Goal: Transaction & Acquisition: Purchase product/service

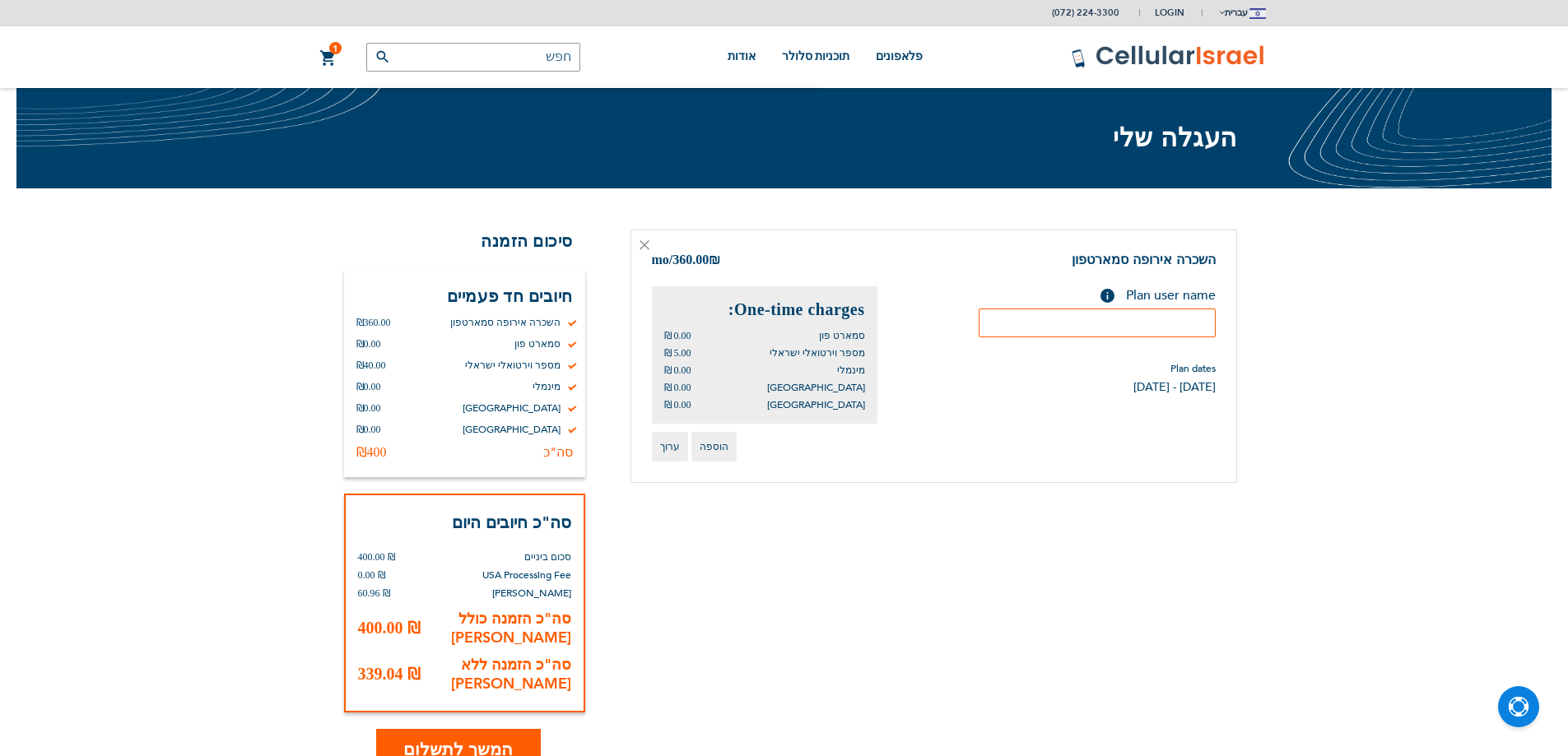
click at [1159, 323] on input "text" at bounding box center [1097, 323] width 237 height 29
click at [1176, 291] on span "Plan user name" at bounding box center [1171, 295] width 89 height 18
copy div "Plan user name Help Please fill in the students name. If plan user is not a stu…"
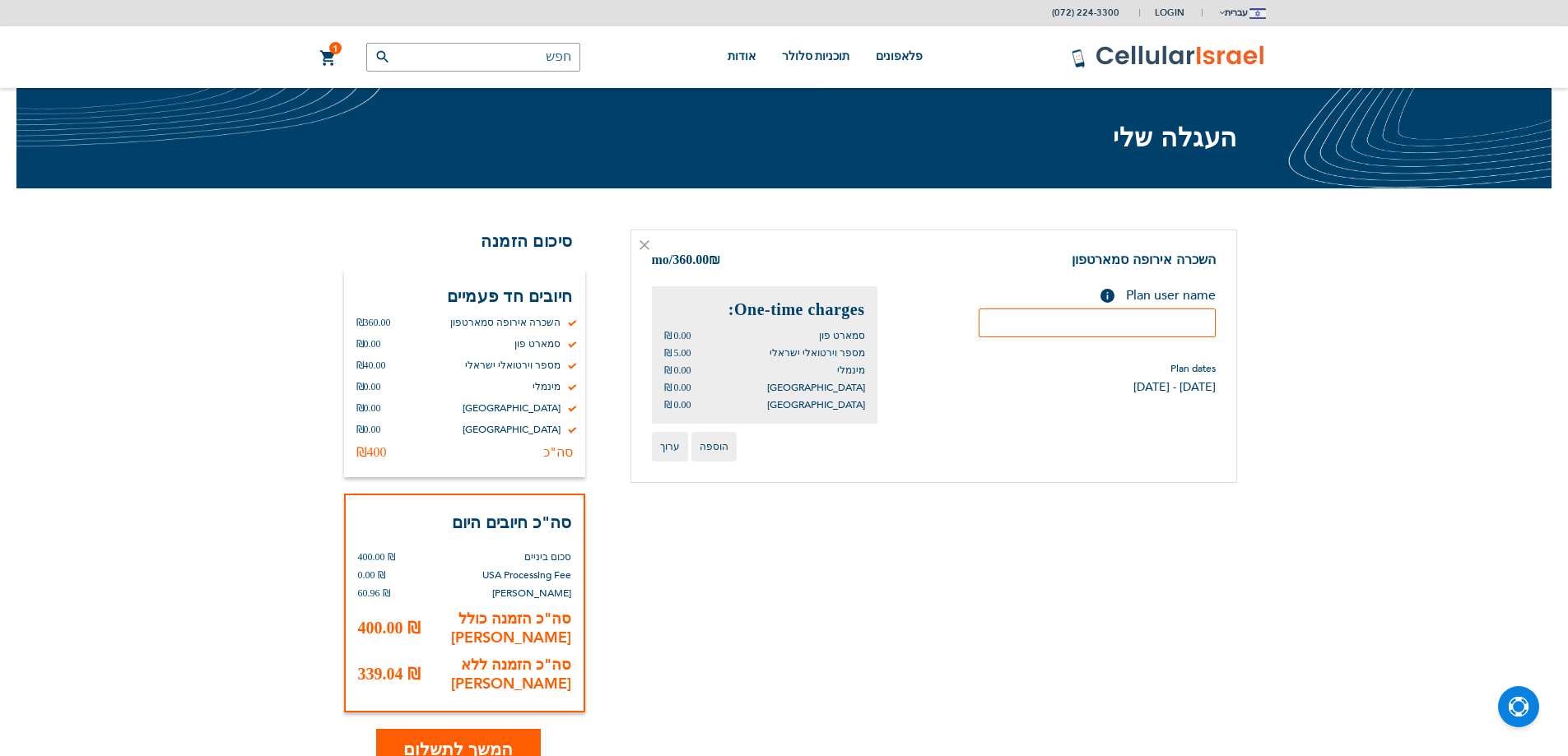
click at [1029, 441] on div "הוספה ערוך" at bounding box center [933, 447] width 564 height 29
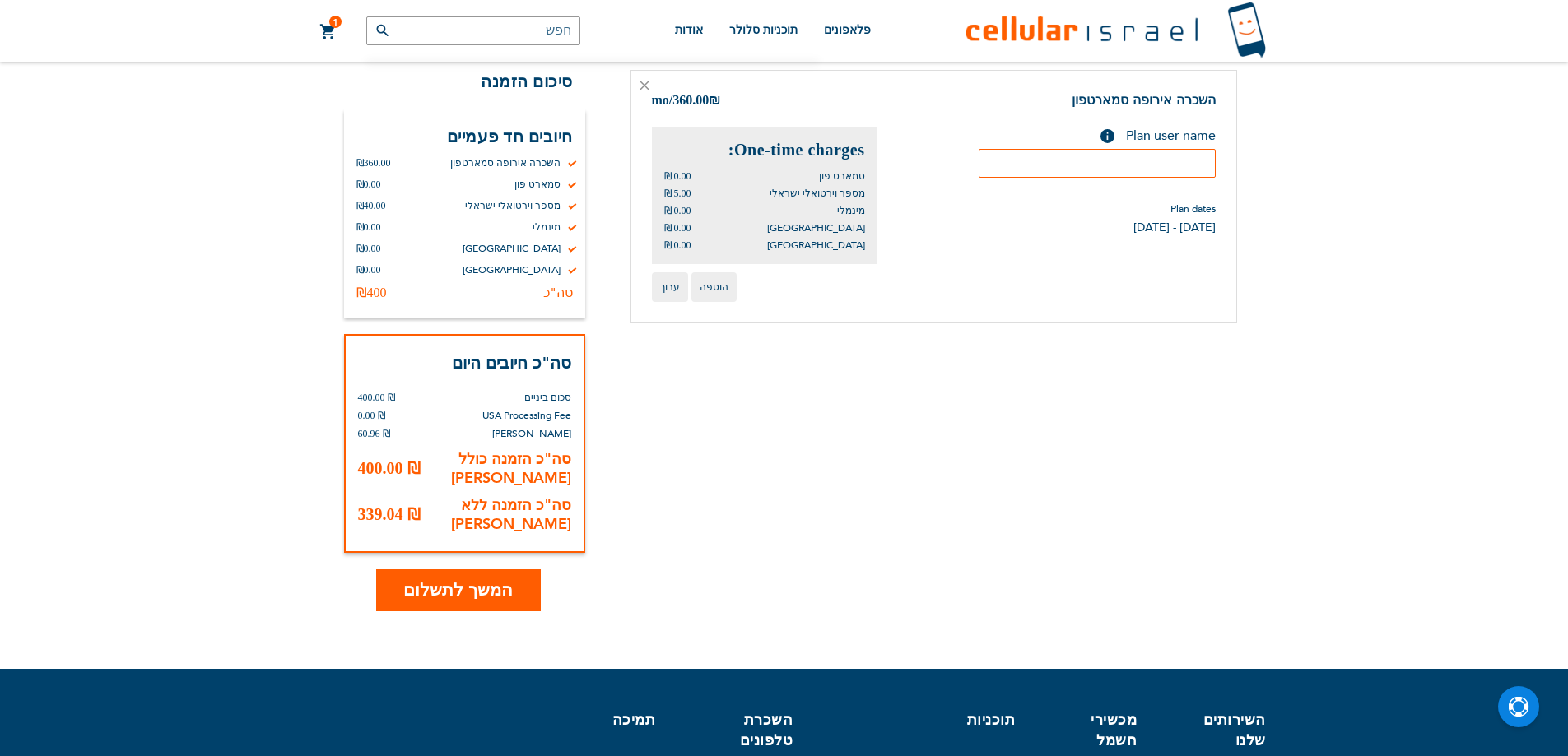
scroll to position [164, 0]
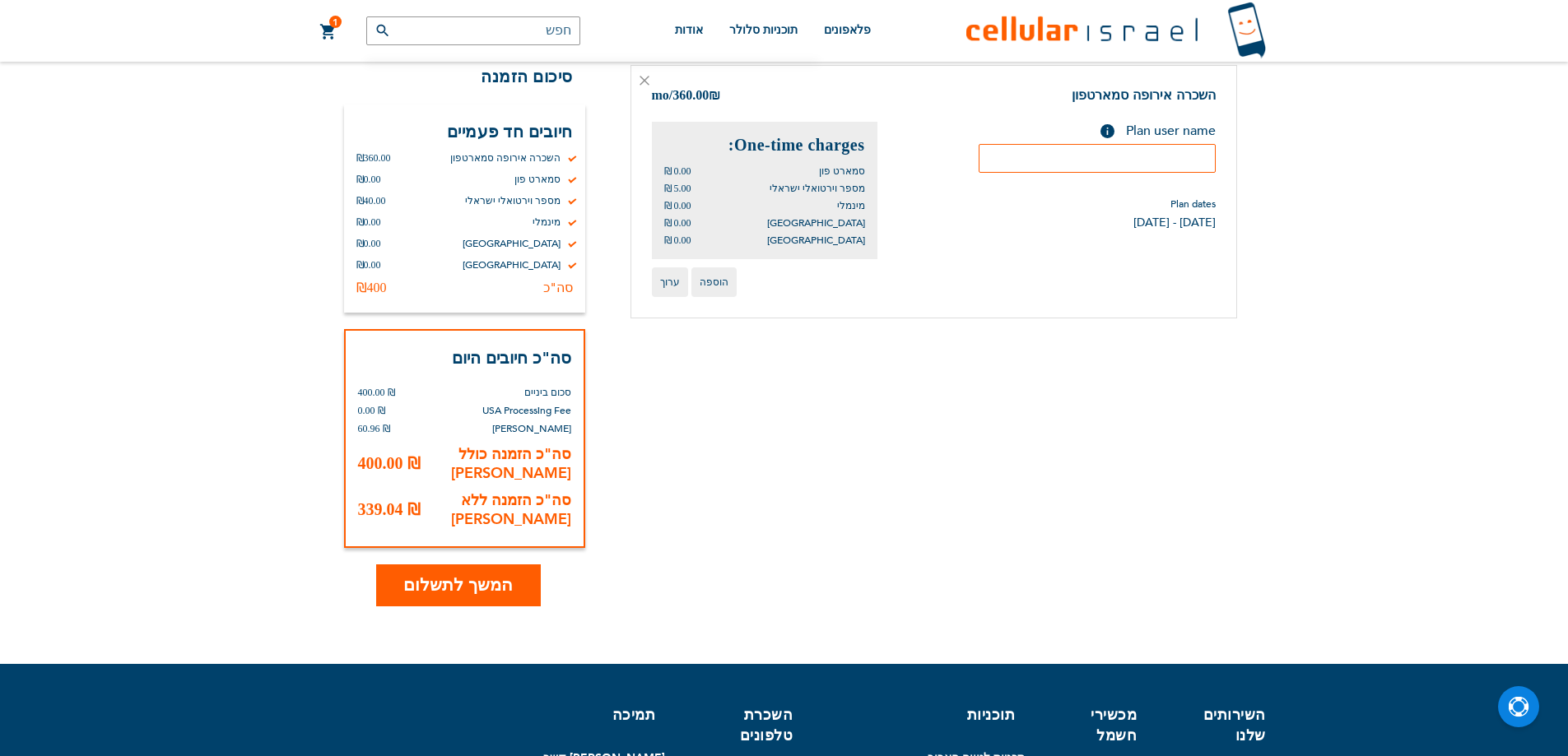
click at [502, 574] on span "המשך לתשלום" at bounding box center [458, 586] width 110 height 24
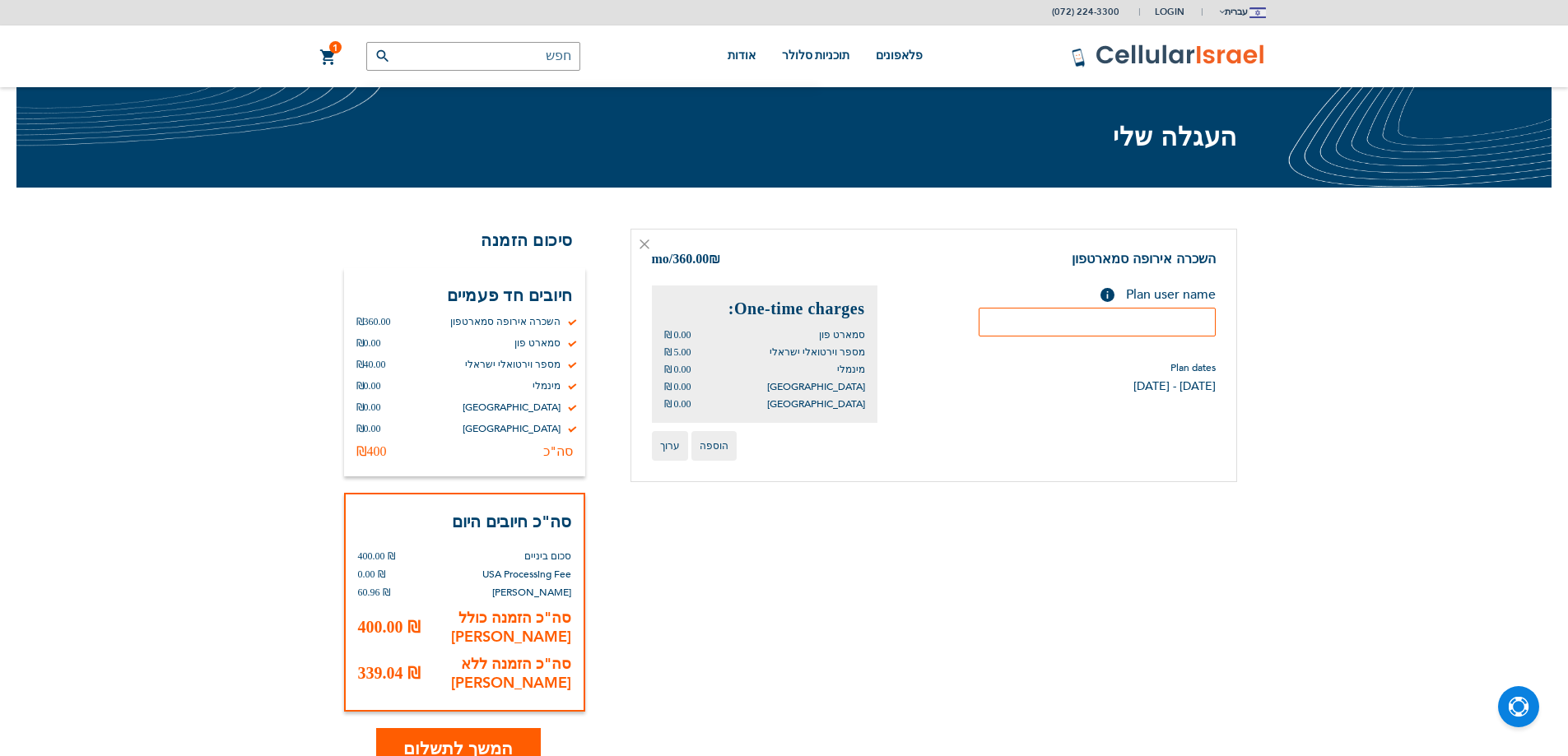
scroll to position [0, 0]
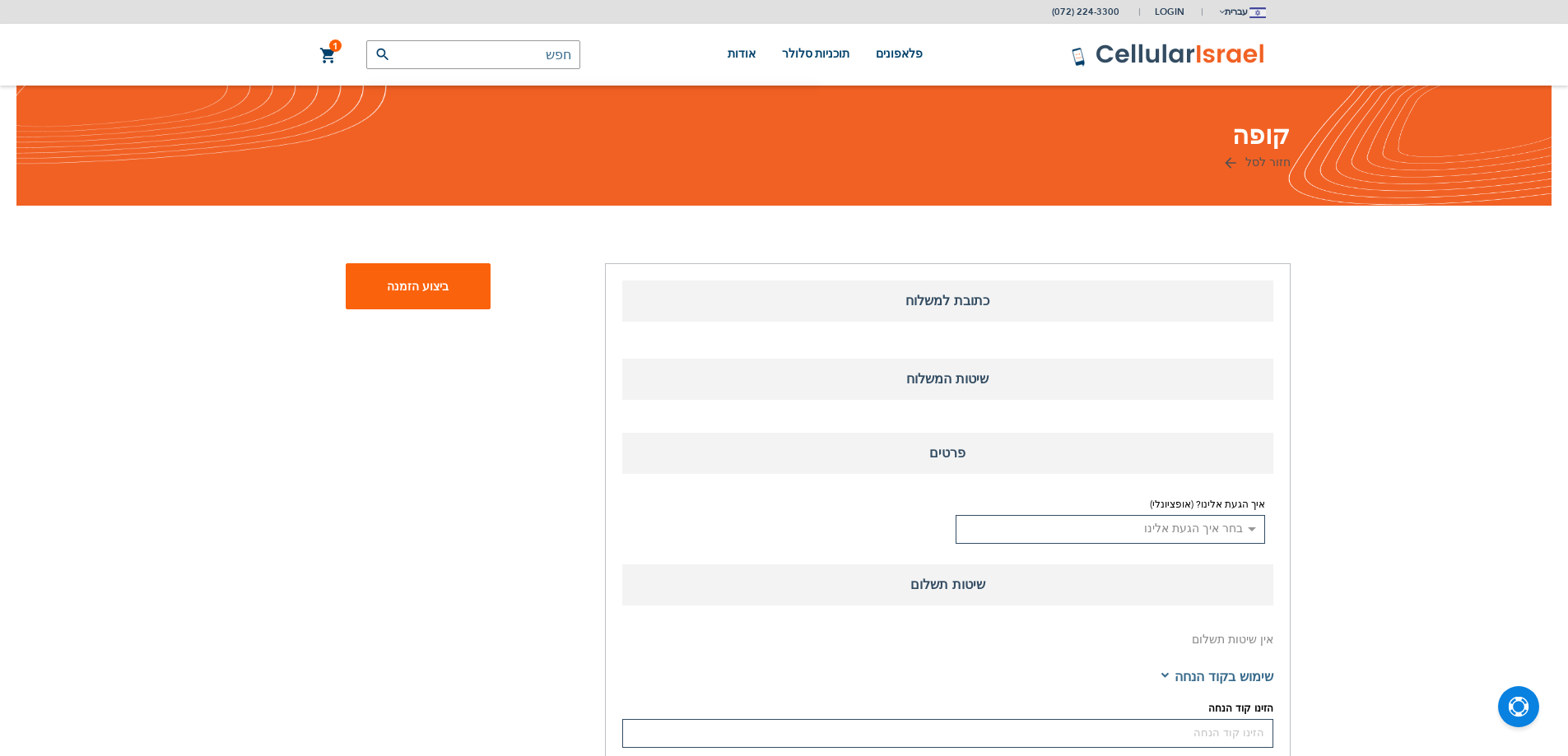
select select "IL"
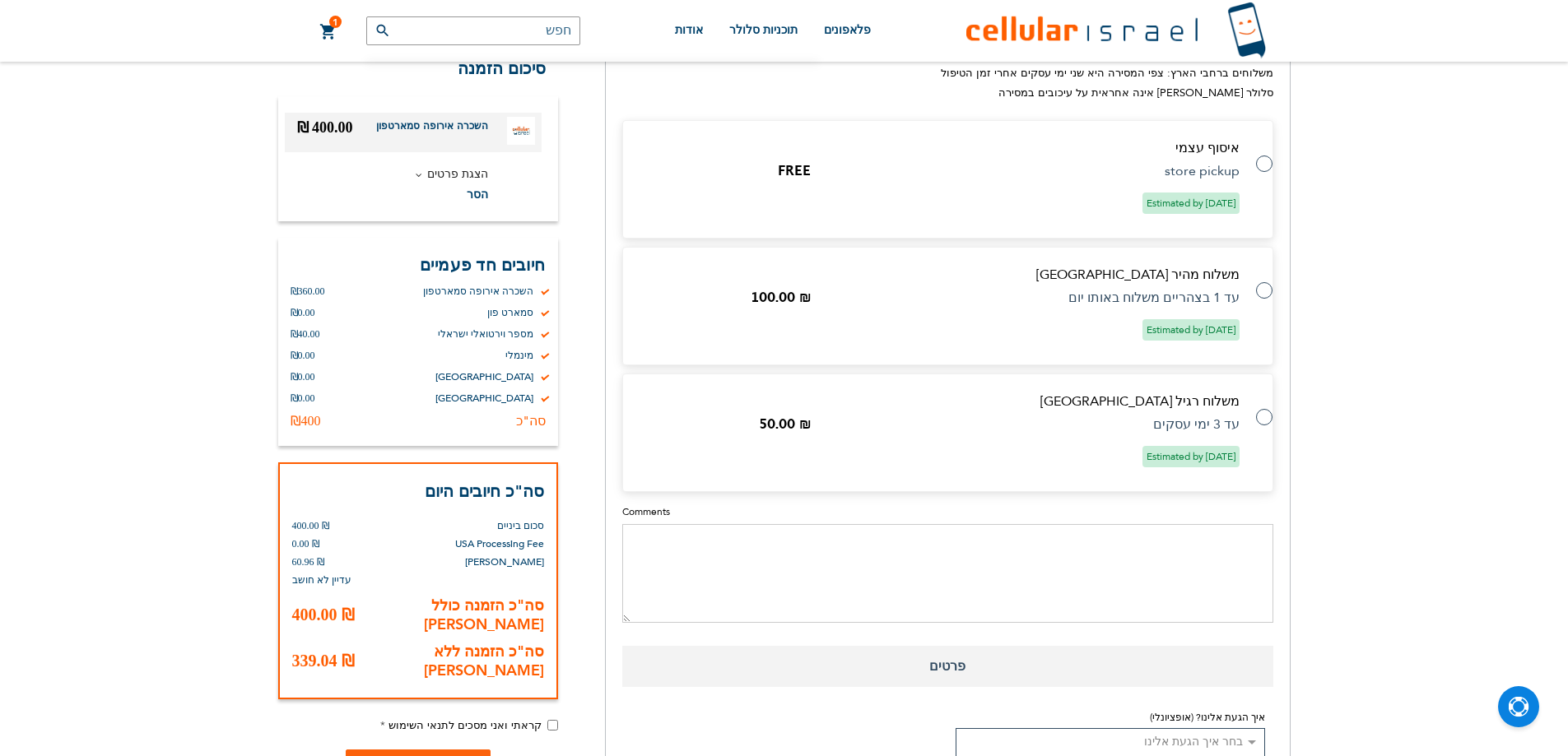
scroll to position [905, 0]
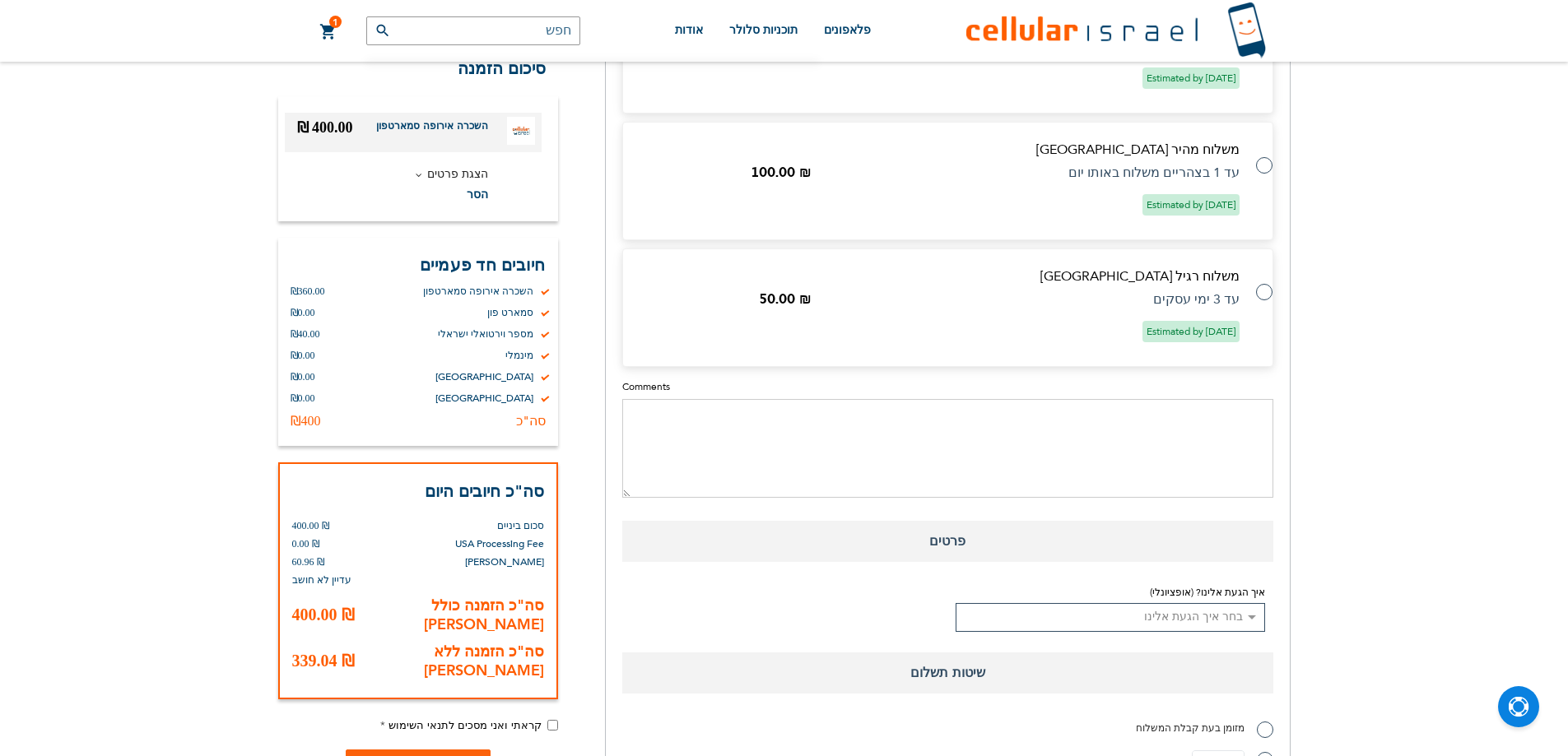
click at [1239, 618] on select "בחר איך הגעת אלינו Existing Customer Friend Other School/Group BP Kol Bramah Ec…" at bounding box center [1110, 618] width 309 height 29
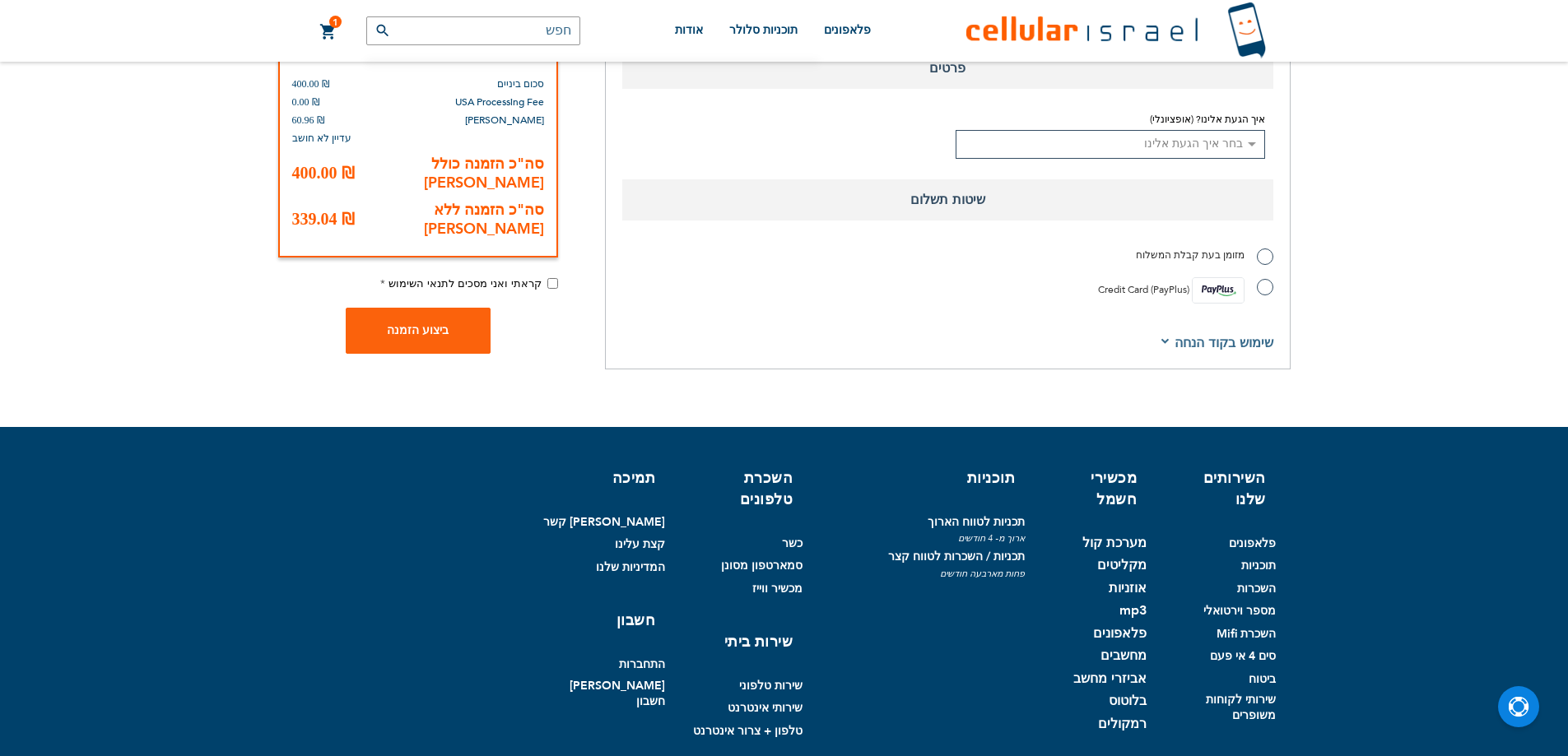
scroll to position [1441, 0]
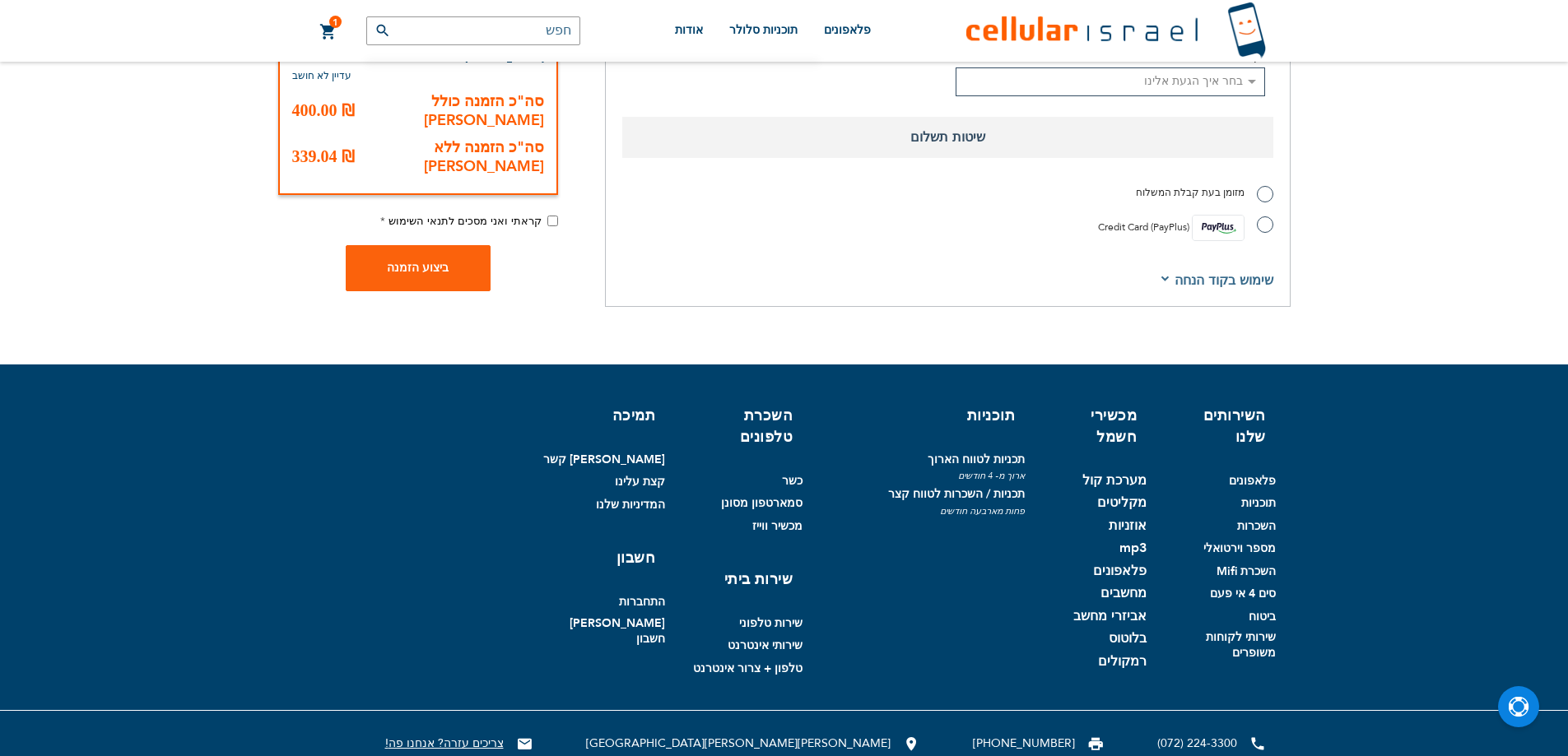
click at [1194, 736] on link "(072) 224-3300" at bounding box center [1197, 743] width 80 height 16
drag, startPoint x: 1155, startPoint y: 720, endPoint x: 1235, endPoint y: 732, distance: 80.9
click at [1237, 732] on div "!צריכים עזרה? [STREET_ADDRESS][DEMOGRAPHIC_DATA][PERSON_NAME][PERSON_NAME] 9518…" at bounding box center [784, 743] width 1568 height 67
copy link "(072) 224-3300"
